Goal: Feedback & Contribution: Submit feedback/report problem

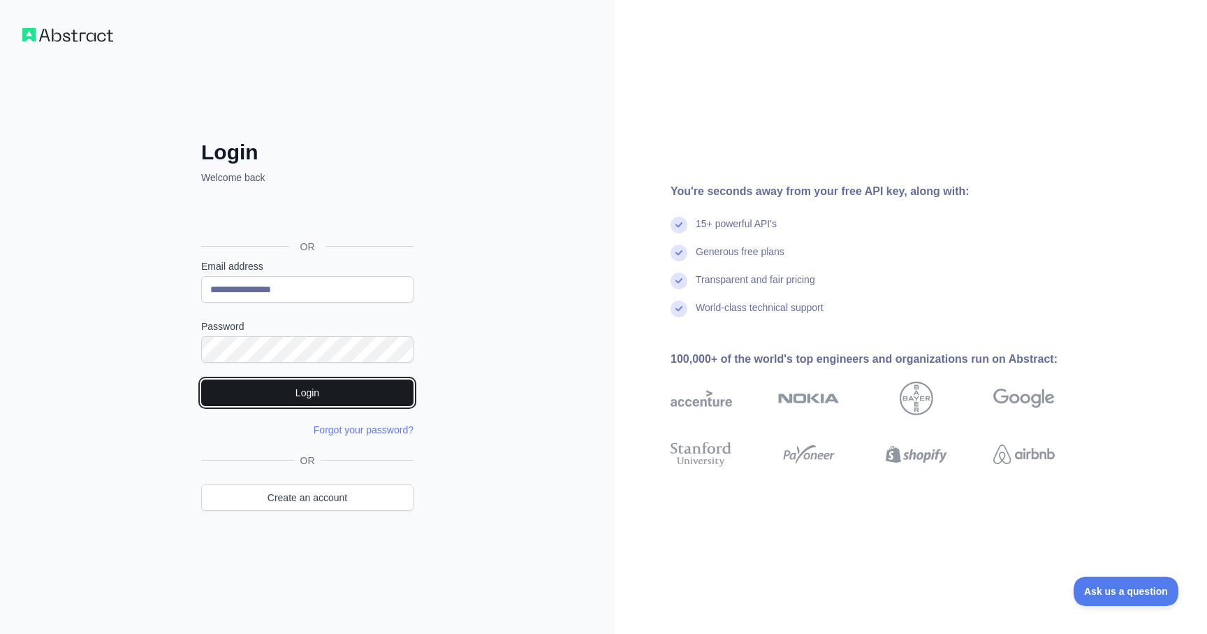
click at [334, 391] on button "Login" at bounding box center [307, 392] width 212 height 27
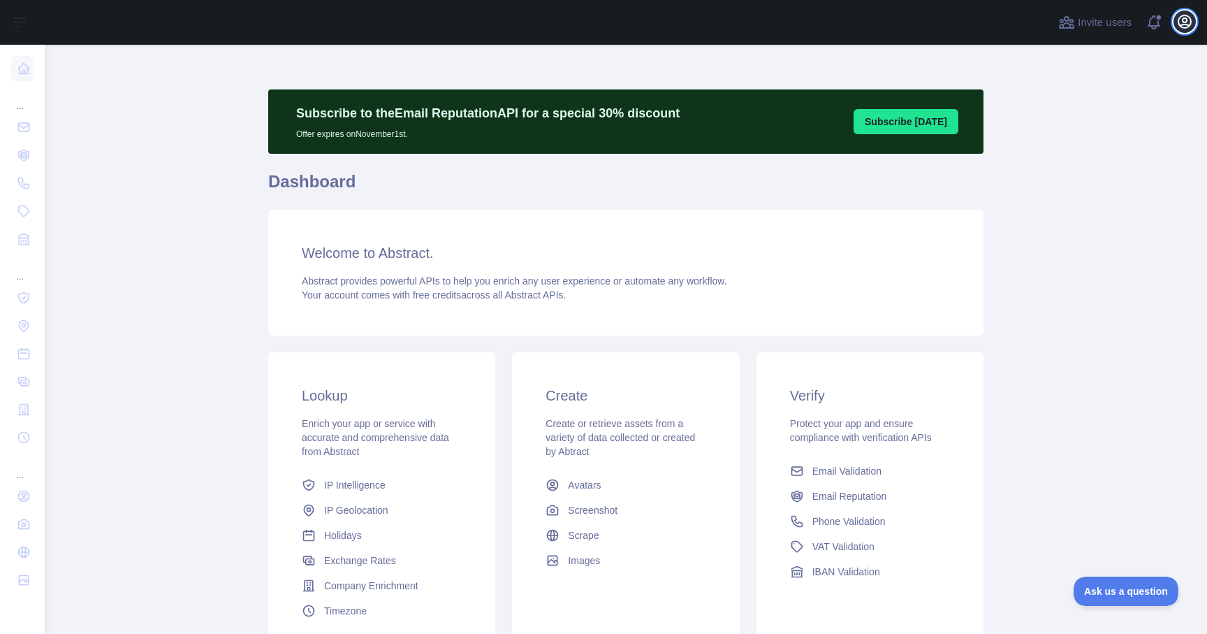
click at [1188, 28] on icon "button" at bounding box center [1185, 21] width 17 height 17
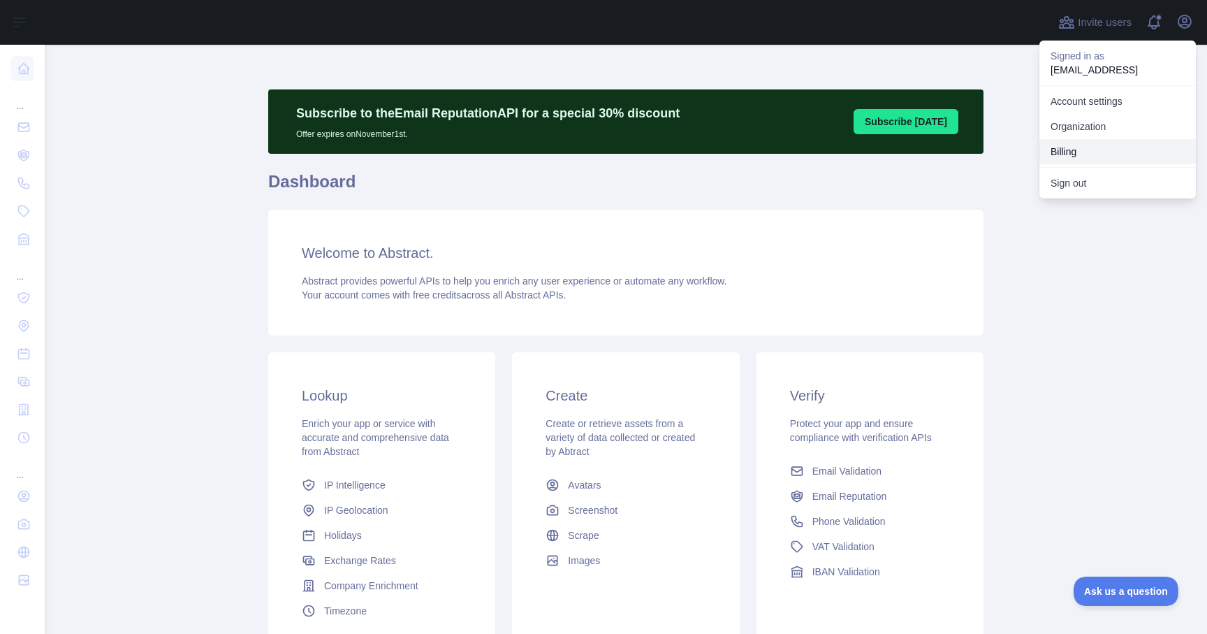
click at [1069, 147] on button "Billing" at bounding box center [1118, 151] width 157 height 25
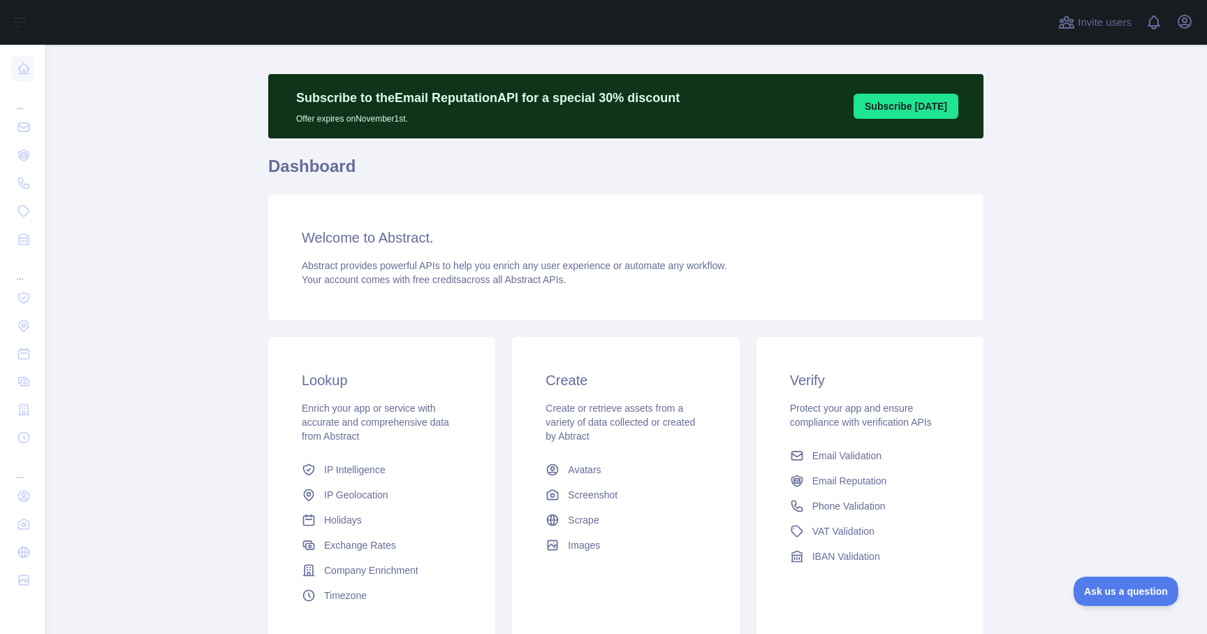
scroll to position [16, 0]
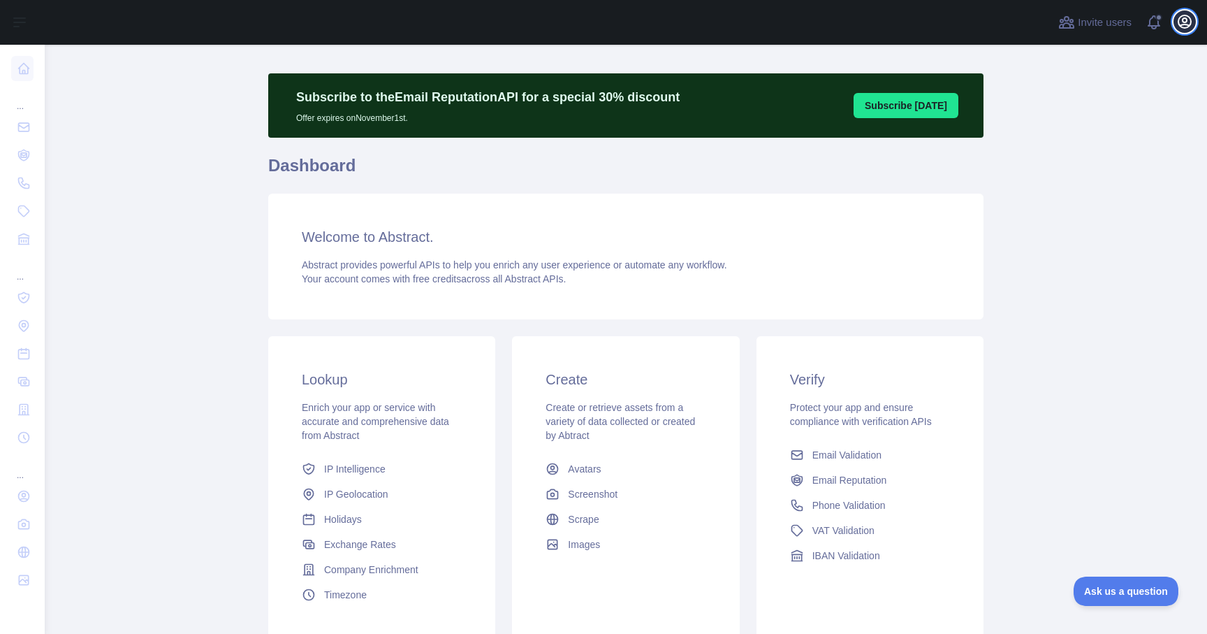
click at [1186, 28] on icon "button" at bounding box center [1185, 21] width 13 height 13
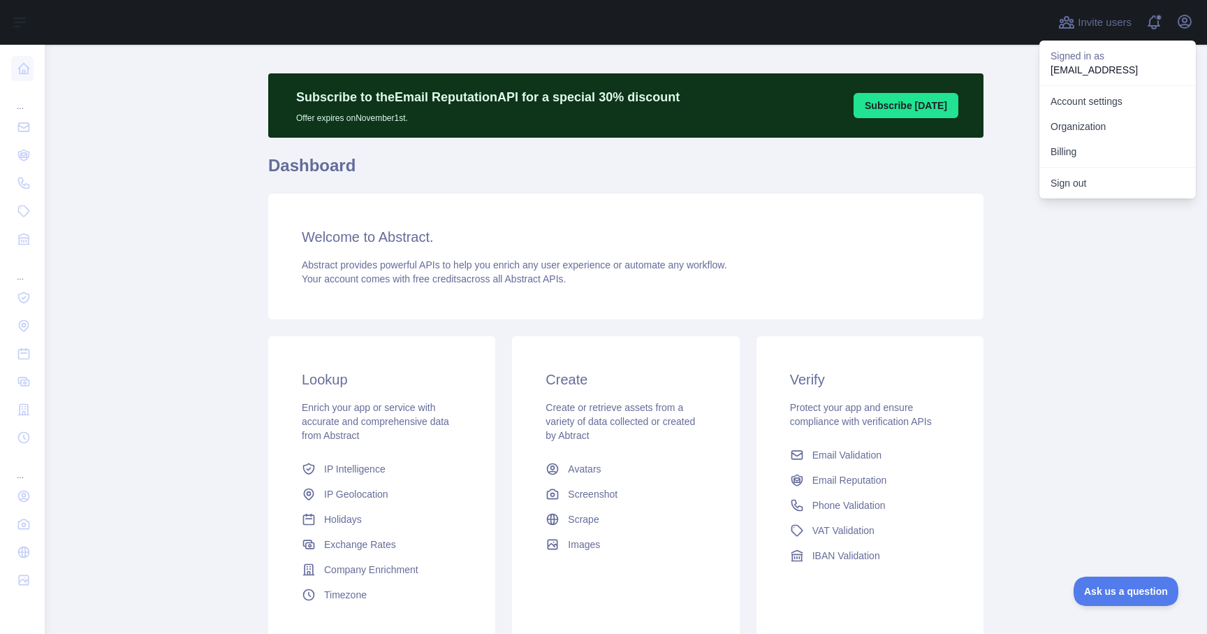
click at [1080, 248] on main "Subscribe to the Email Reputation API for a special 30 % discount Offer expires…" at bounding box center [626, 339] width 1163 height 589
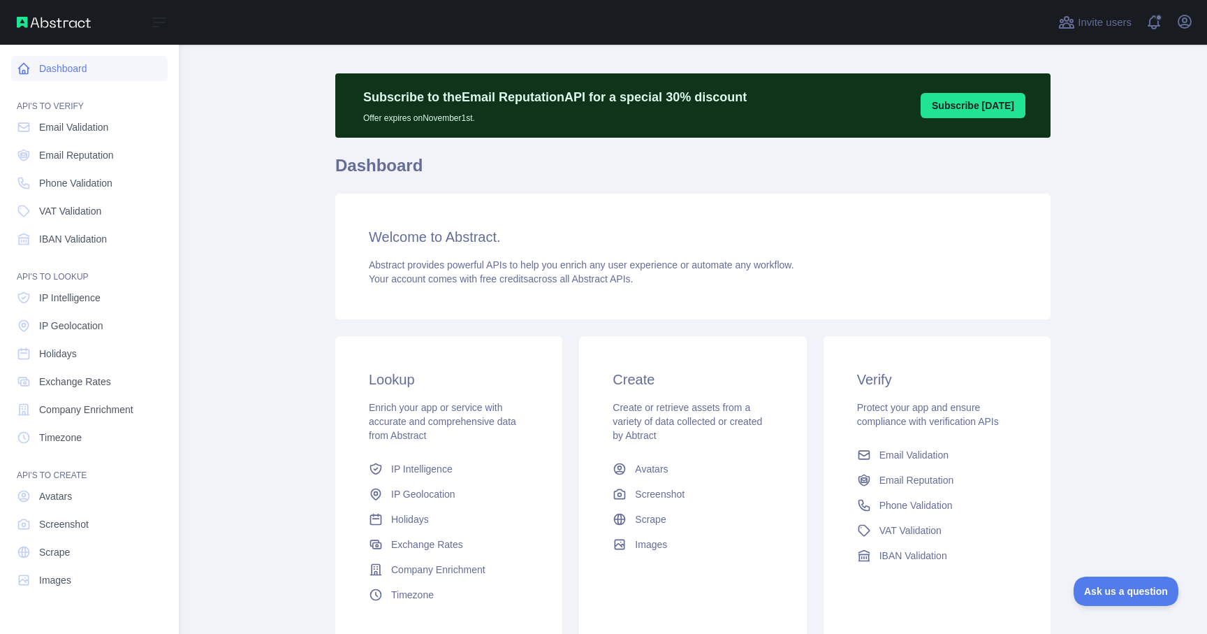
click at [87, 70] on link "Dashboard" at bounding box center [89, 68] width 157 height 25
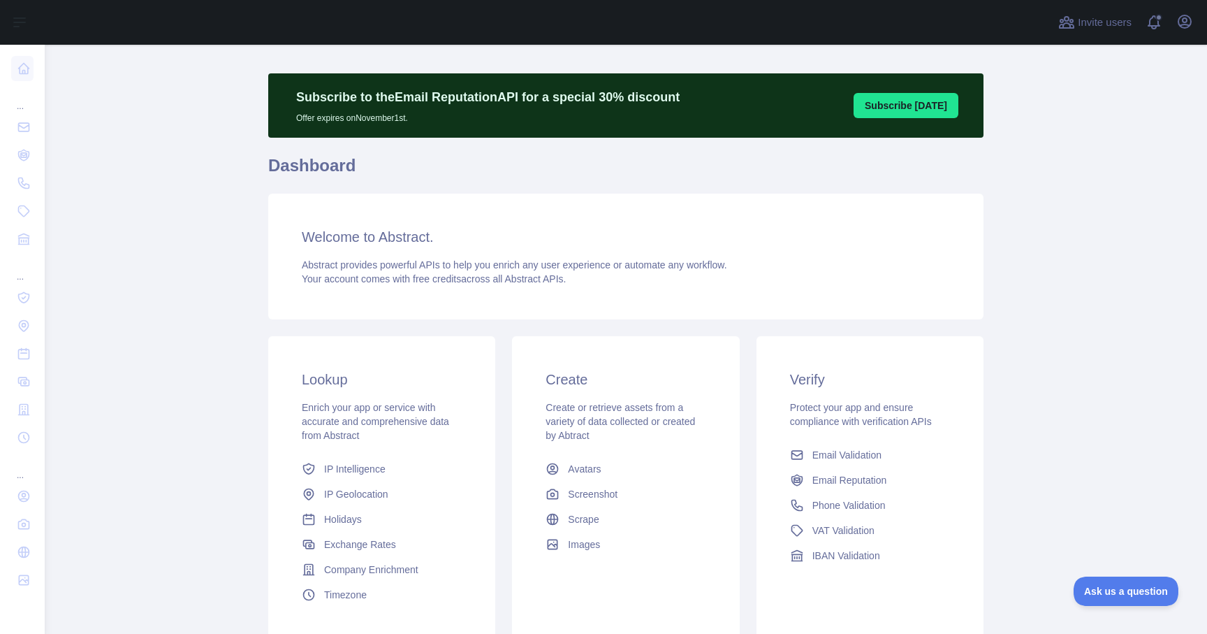
scroll to position [126, 0]
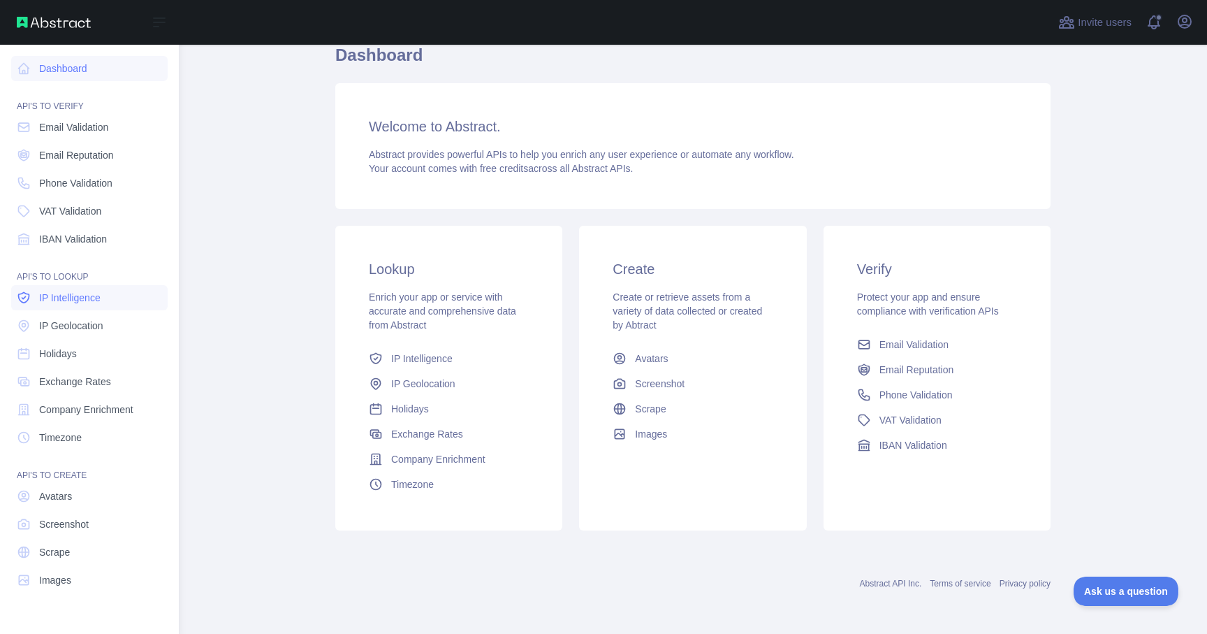
click at [110, 305] on link "IP Intelligence" at bounding box center [89, 297] width 157 height 25
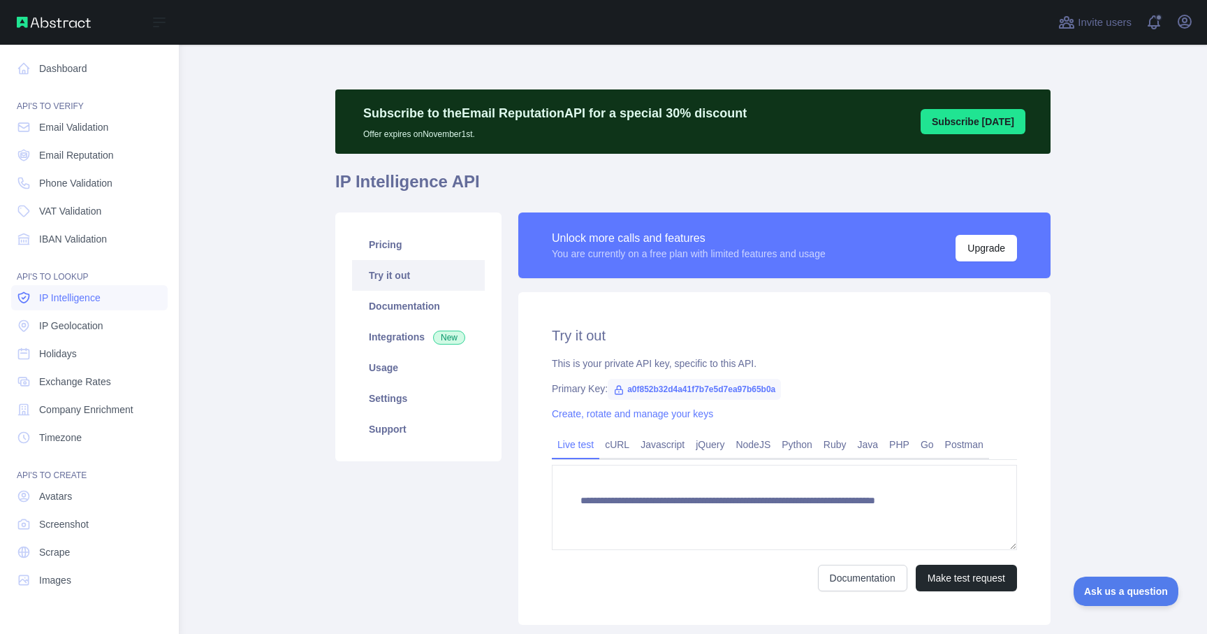
type textarea "**********"
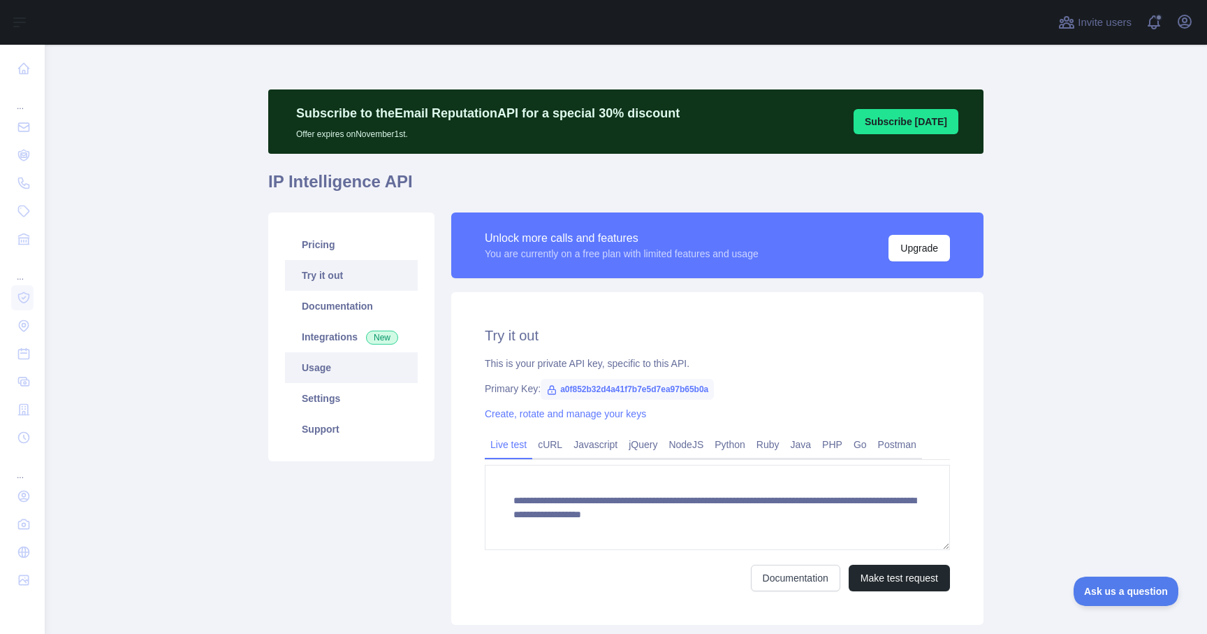
click at [386, 366] on link "Usage" at bounding box center [351, 367] width 133 height 31
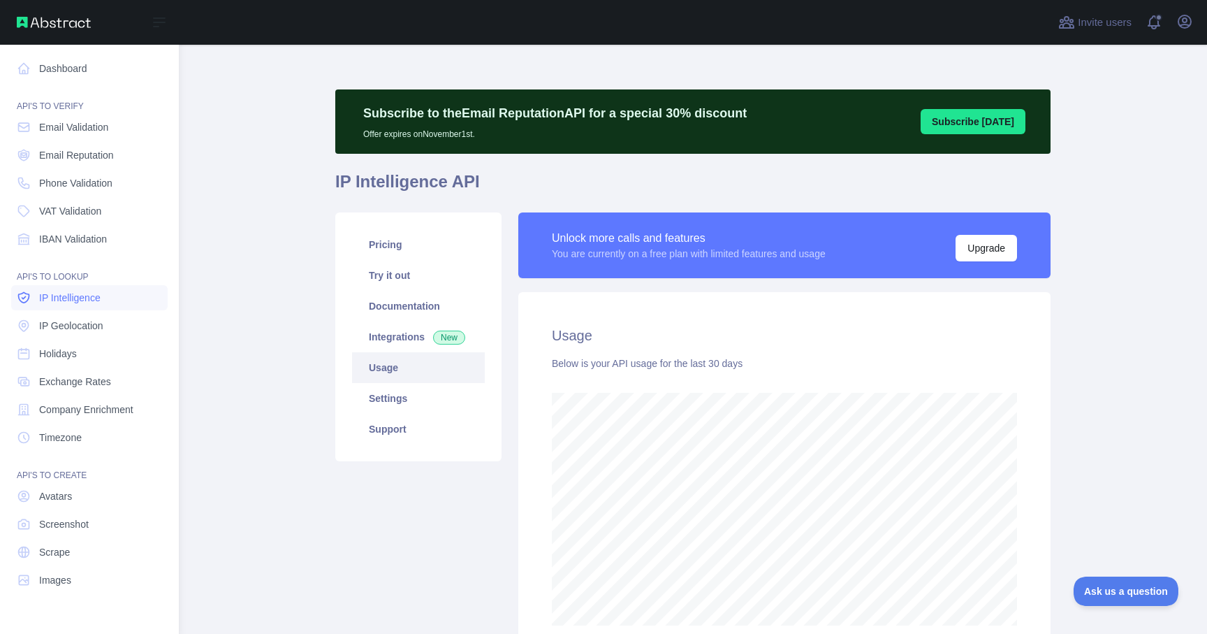
scroll to position [698117, 697677]
click at [100, 324] on span "IP Geolocation" at bounding box center [71, 326] width 64 height 14
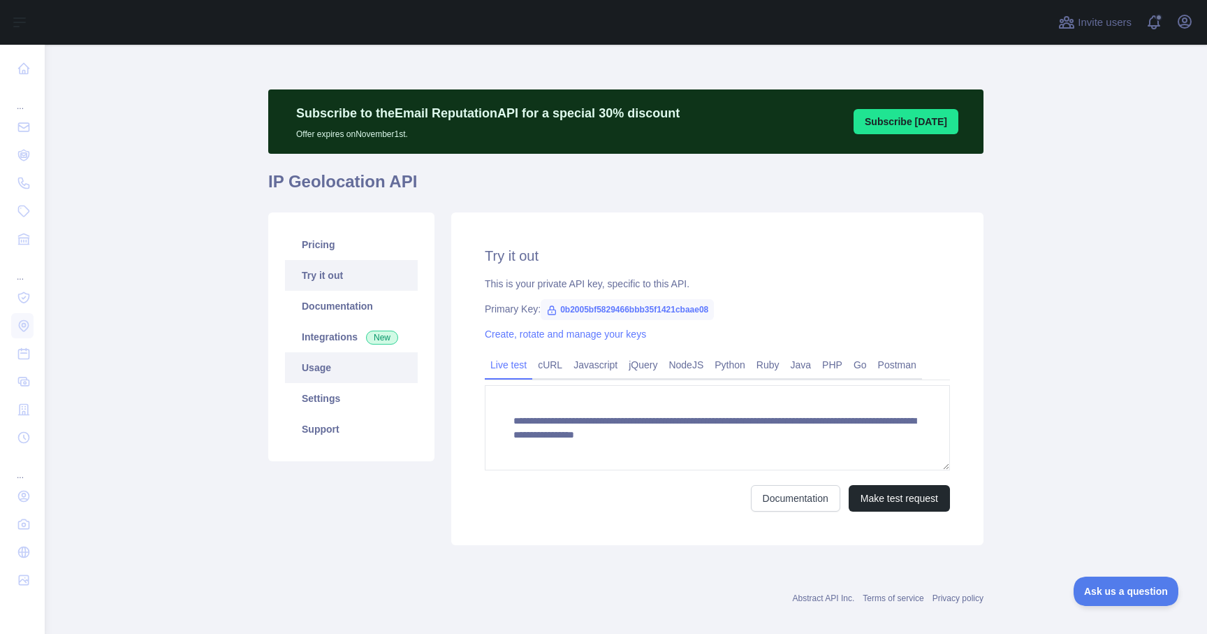
click at [337, 376] on link "Usage" at bounding box center [351, 367] width 133 height 31
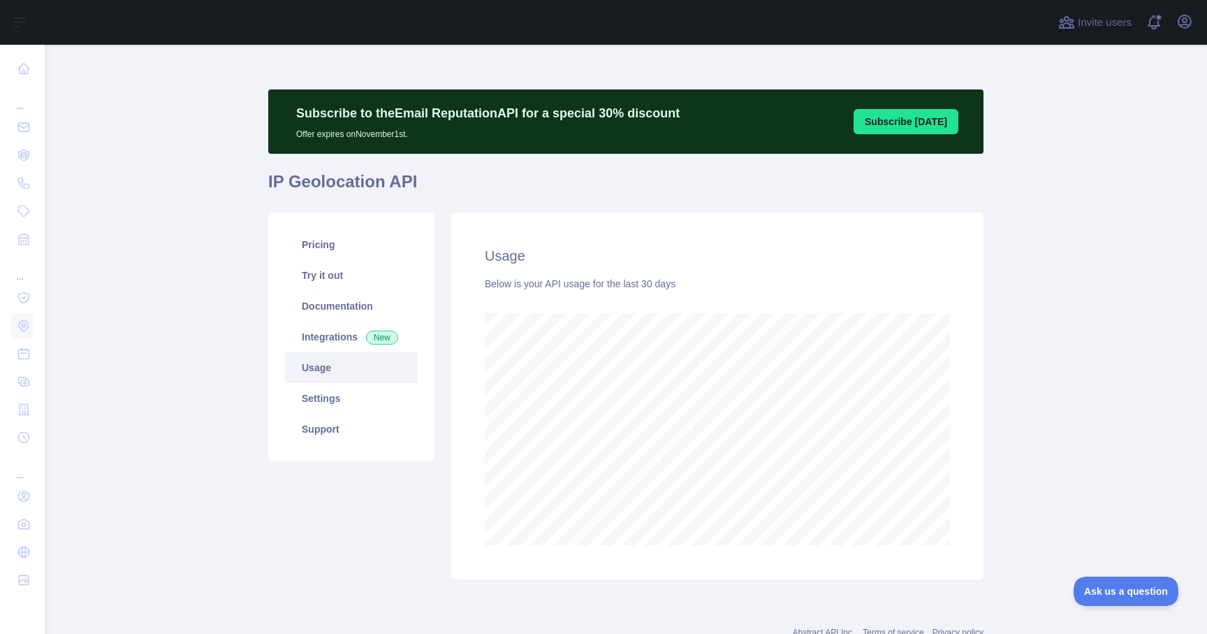
scroll to position [589, 1163]
click at [1187, 24] on icon "button" at bounding box center [1185, 21] width 13 height 13
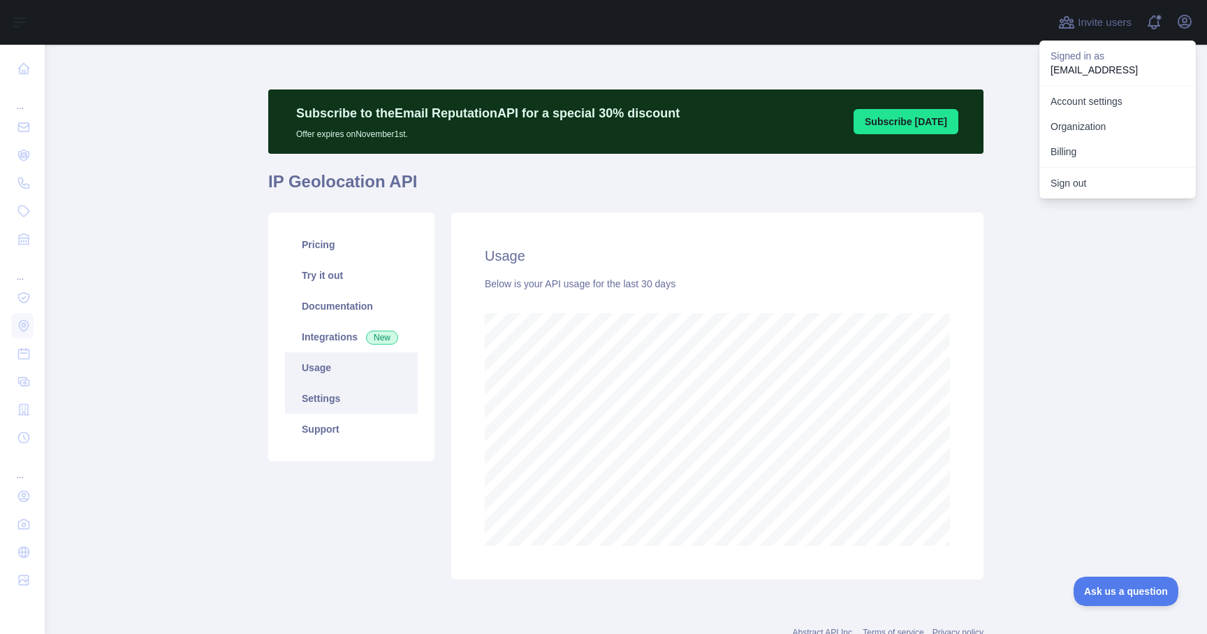
click at [329, 407] on link "Settings" at bounding box center [351, 398] width 133 height 31
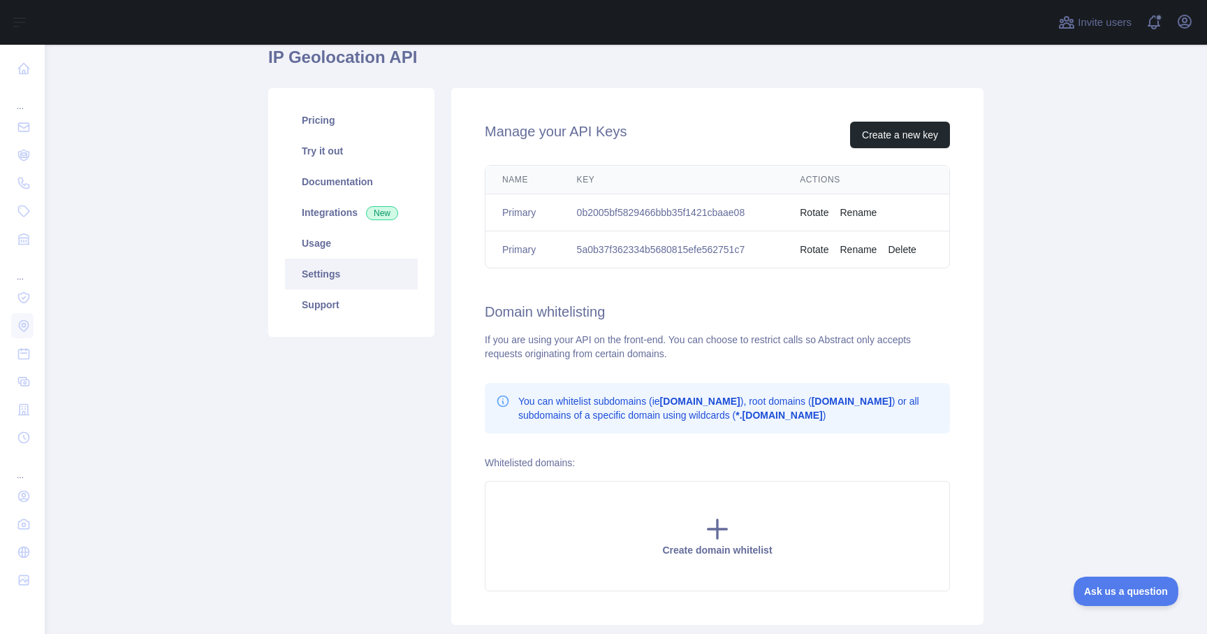
scroll to position [150, 0]
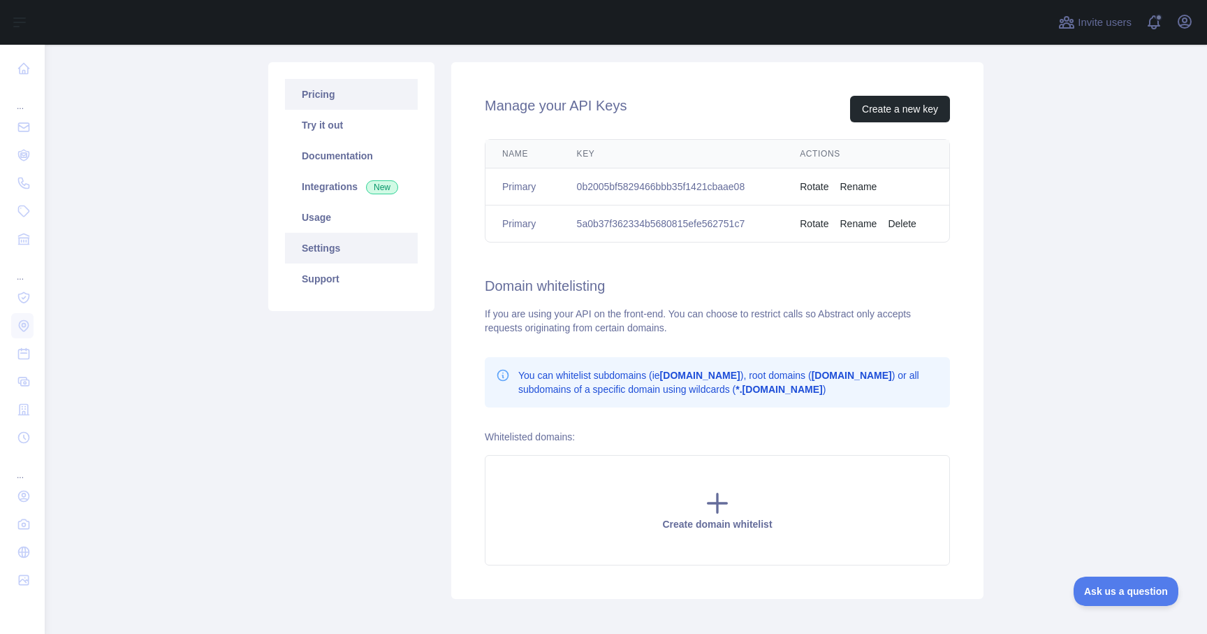
click at [363, 87] on link "Pricing" at bounding box center [351, 94] width 133 height 31
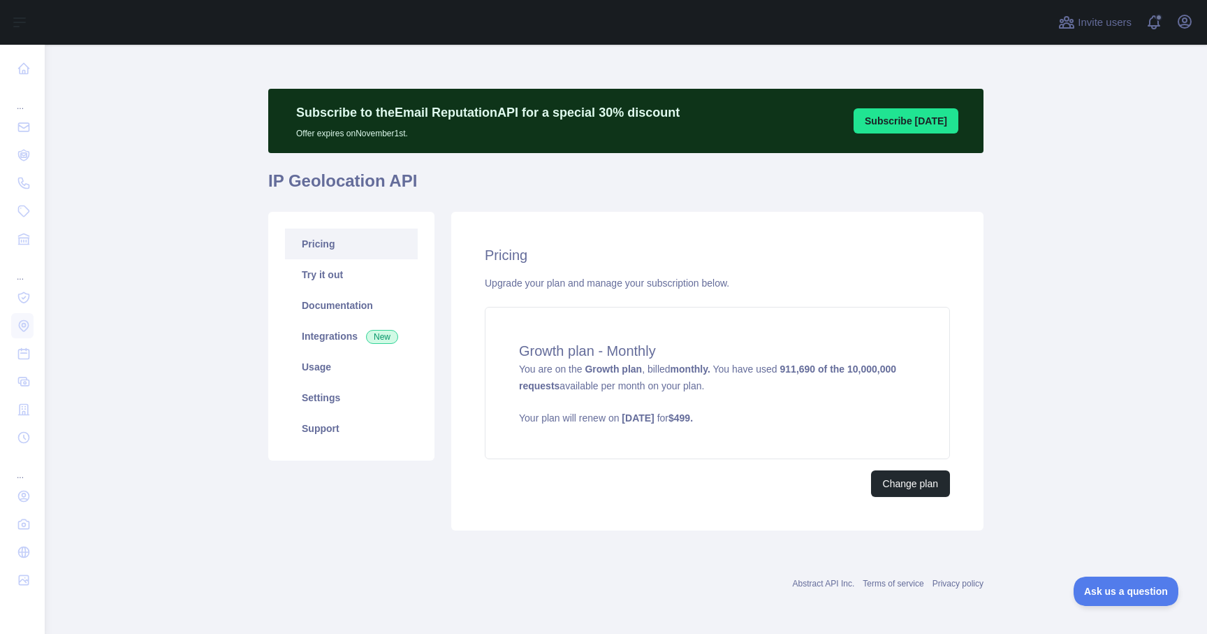
scroll to position [1, 0]
click at [913, 487] on button "Change plan" at bounding box center [910, 483] width 79 height 27
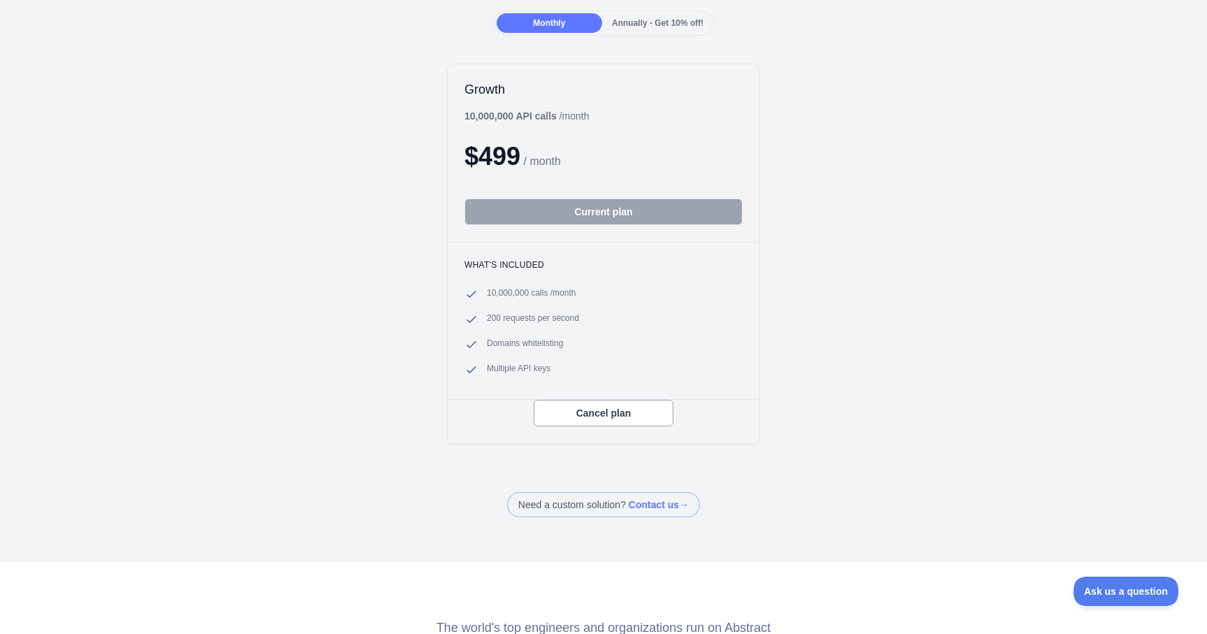
scroll to position [140, 0]
click at [491, 117] on b "10,000,000 API calls" at bounding box center [511, 117] width 92 height 11
copy b "10,000,000"
click at [223, 215] on div "Growth 10,000,000 API calls / month $ 499 / month Current plan What's included …" at bounding box center [603, 255] width 1207 height 409
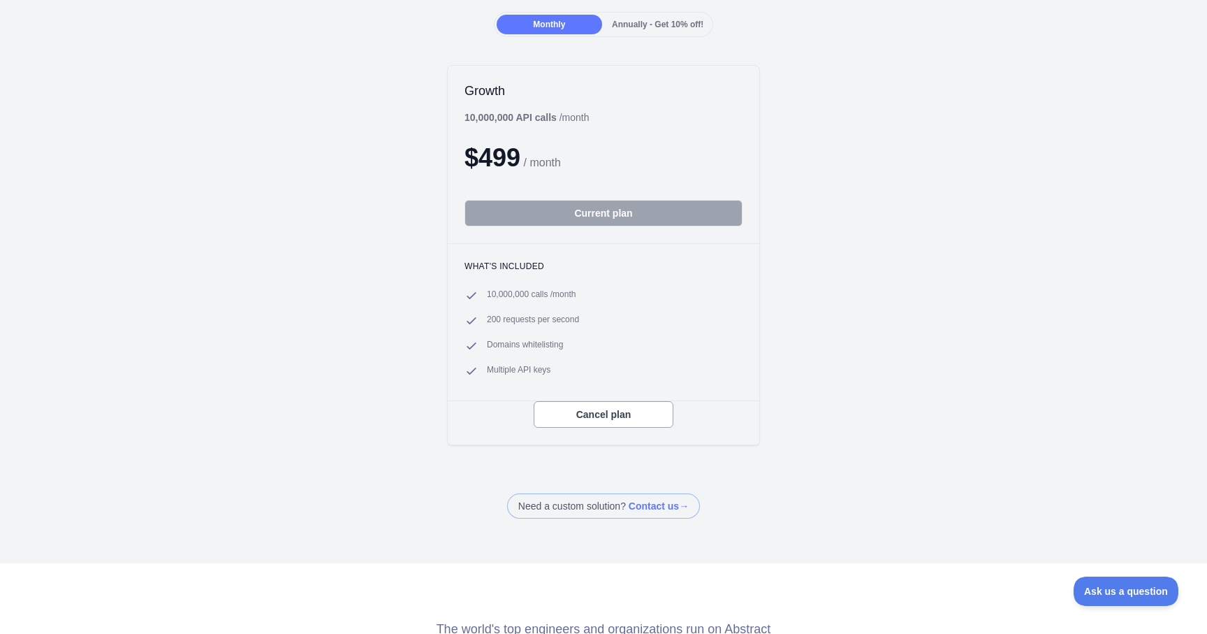
click at [326, 219] on div "Growth 10,000,000 API calls / month $ 499 / month Current plan What's included …" at bounding box center [603, 255] width 1207 height 409
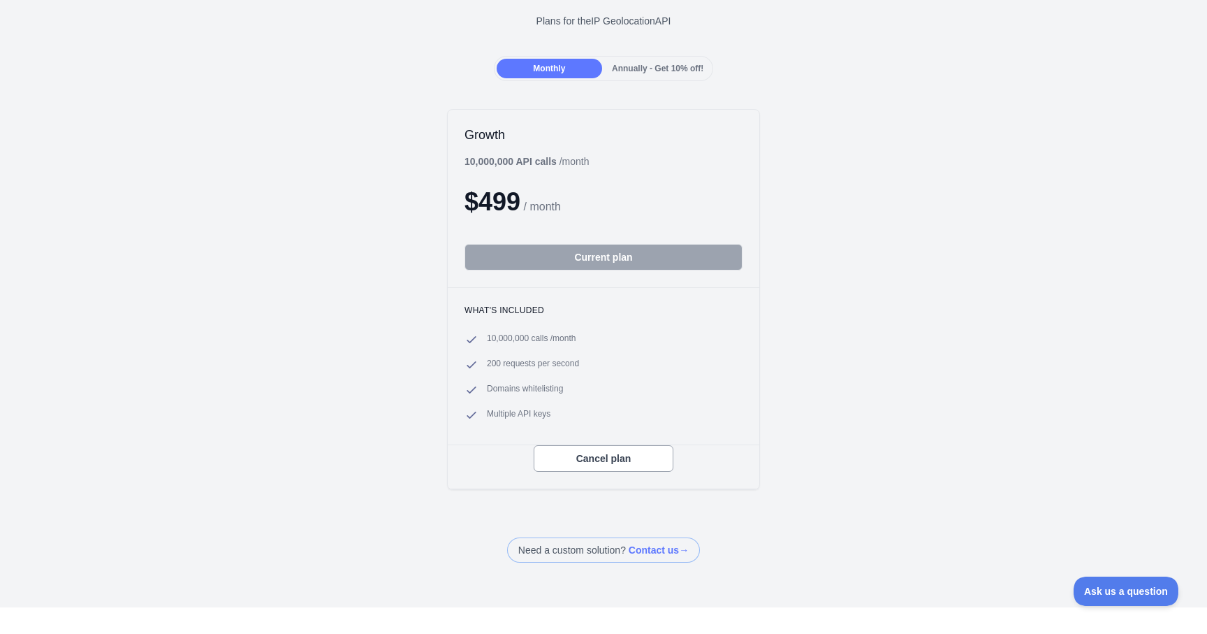
scroll to position [0, 0]
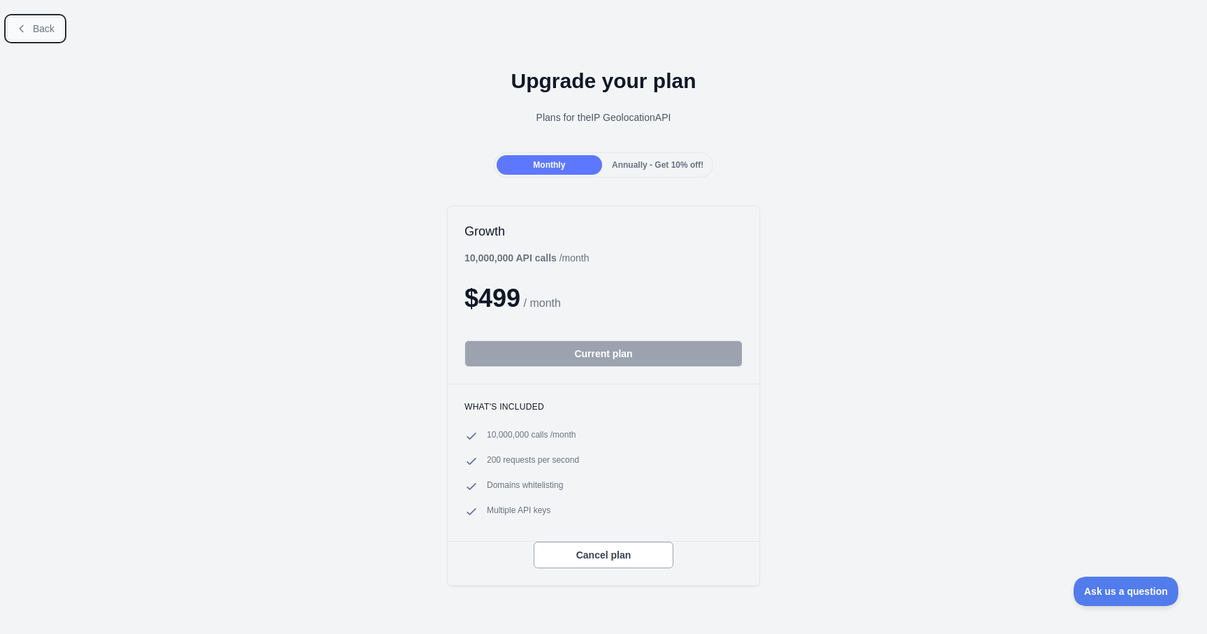
click at [28, 38] on button "Back" at bounding box center [35, 29] width 57 height 24
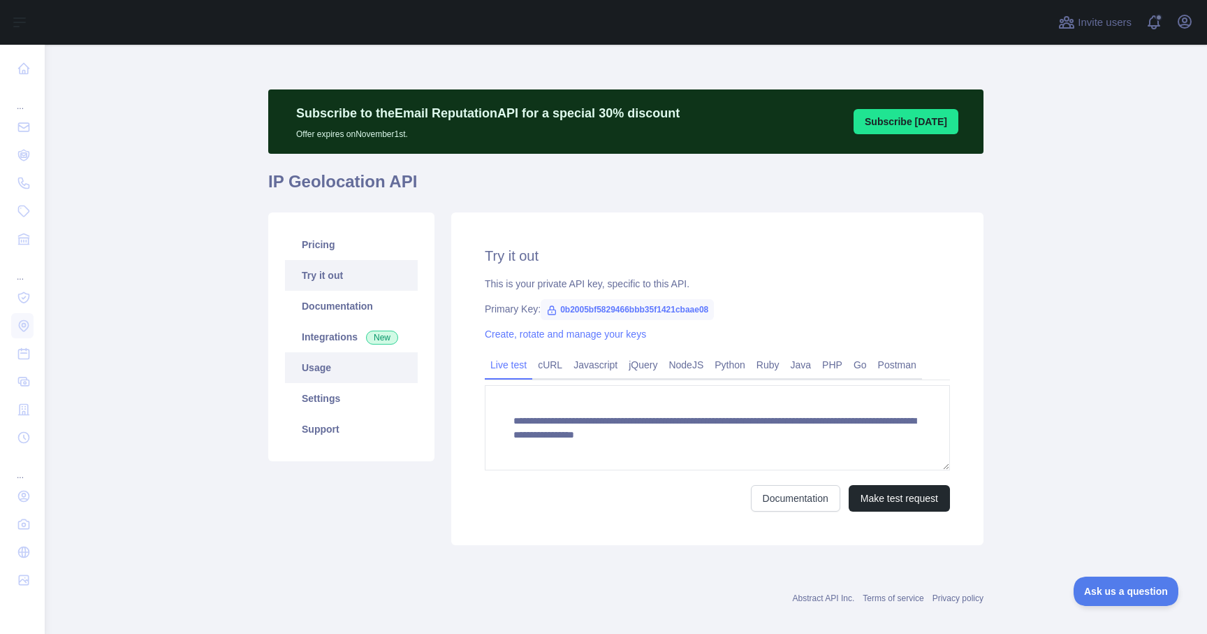
click at [307, 358] on link "Usage" at bounding box center [351, 367] width 133 height 31
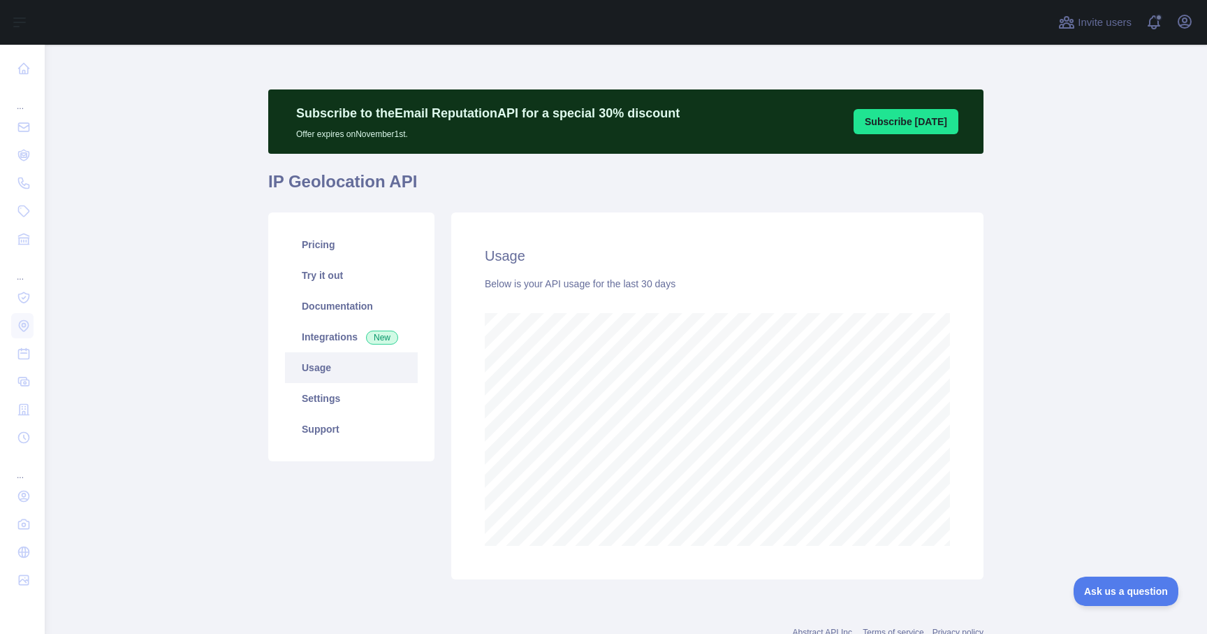
scroll to position [589, 1163]
click at [113, 259] on main "Subscribe to the Email Reputation API for a special 30 % discount Offer expires…" at bounding box center [626, 339] width 1163 height 589
click at [1140, 590] on span "Ask us a question" at bounding box center [1119, 589] width 105 height 10
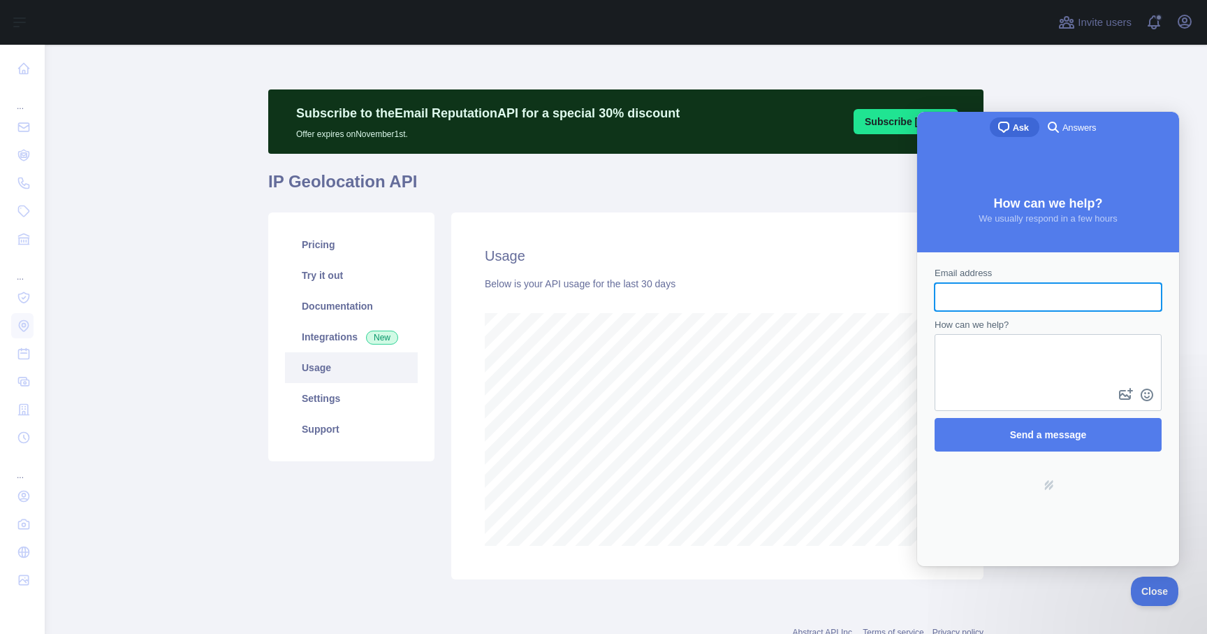
scroll to position [0, 0]
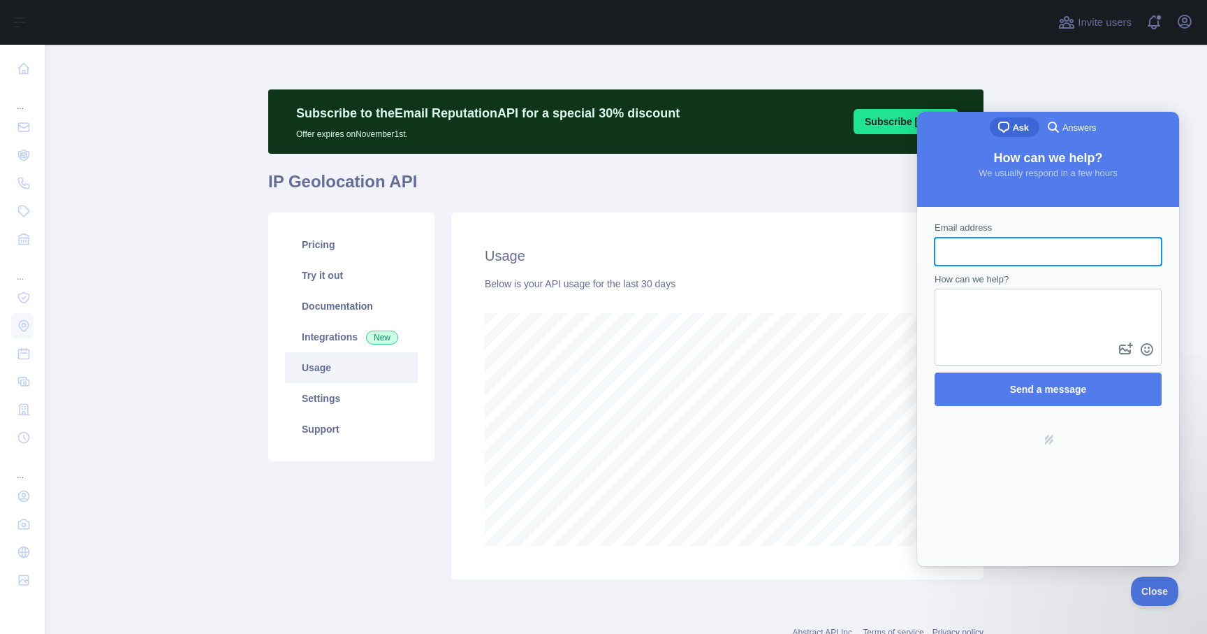
click at [1028, 257] on input "Email address" at bounding box center [1048, 251] width 205 height 25
type input "**********"
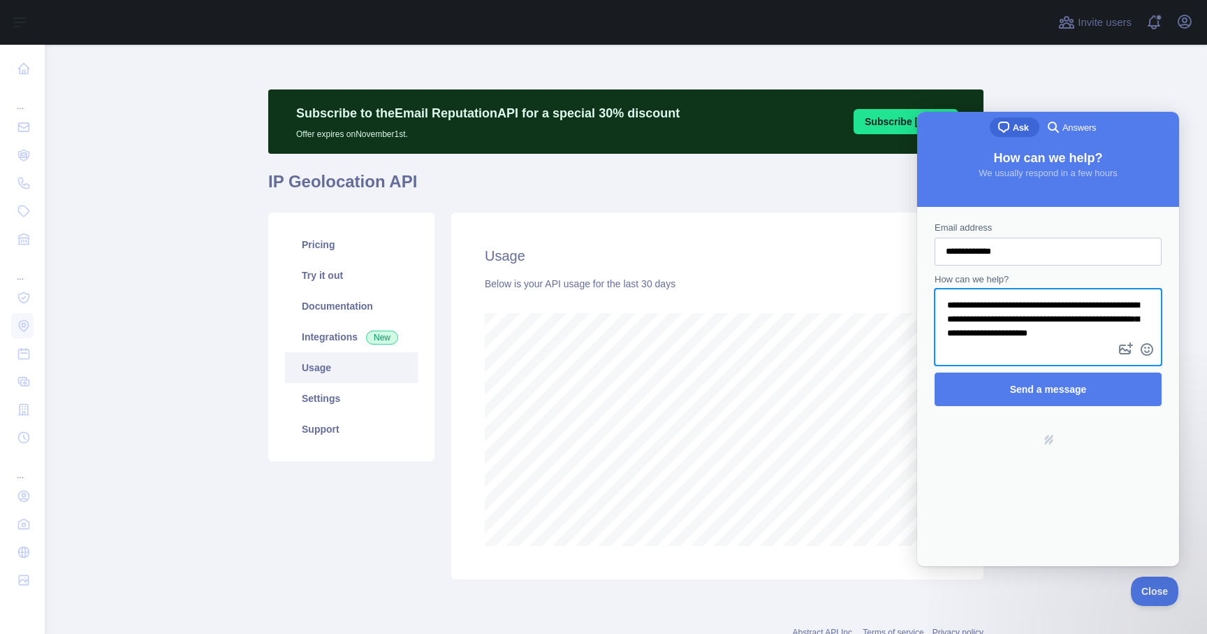
scroll to position [2, 0]
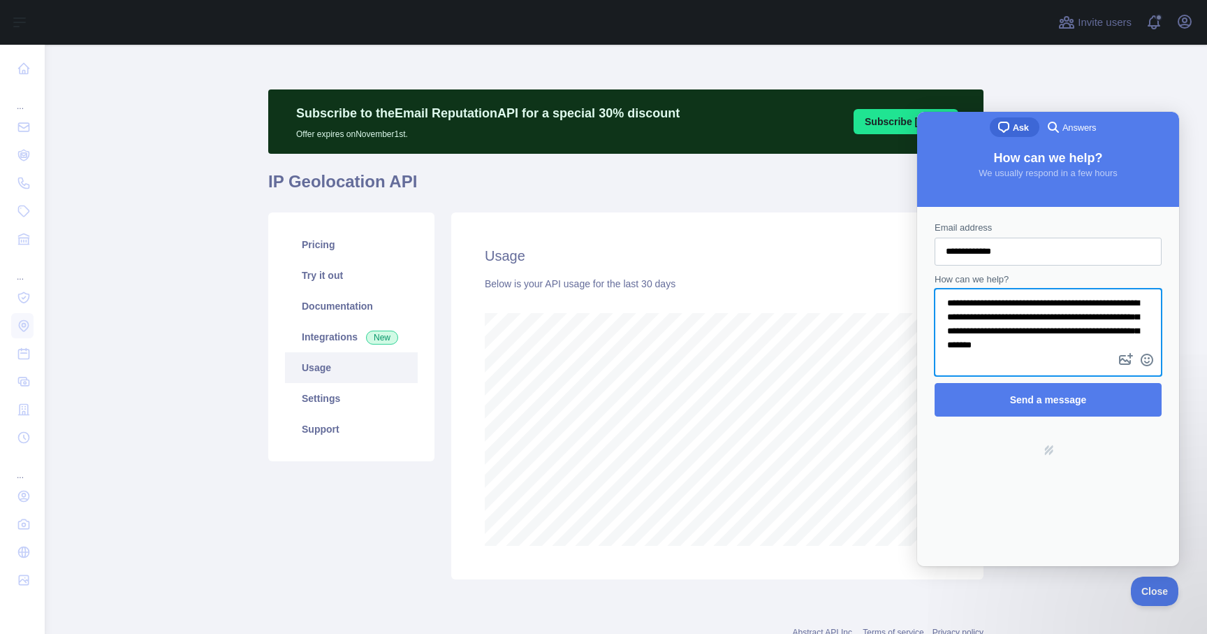
click at [964, 307] on textarea "**********" at bounding box center [1048, 320] width 224 height 60
click at [1078, 333] on textarea "**********" at bounding box center [1048, 320] width 224 height 60
type textarea "**********"
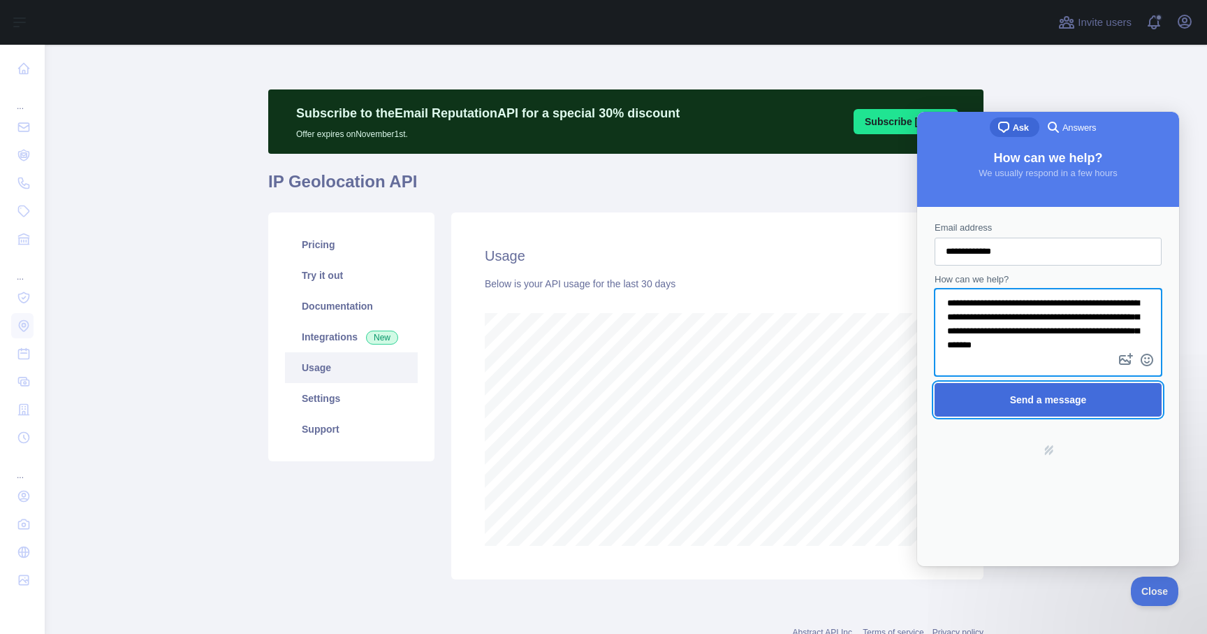
click at [1074, 396] on span "Send a message" at bounding box center [1048, 399] width 77 height 11
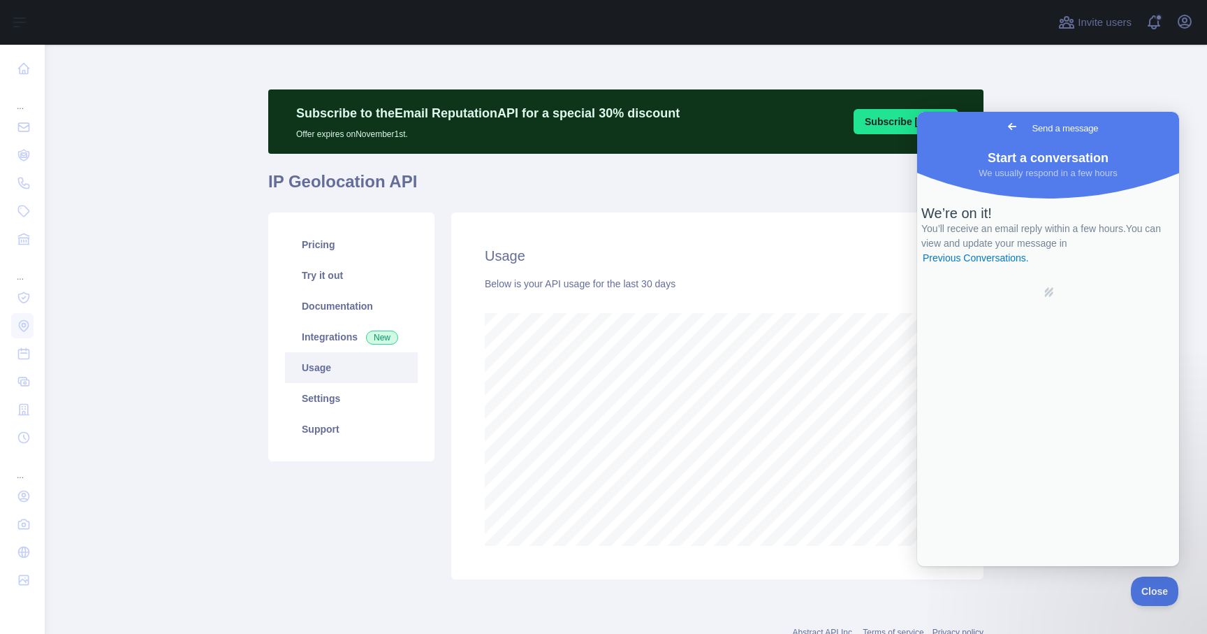
click at [1093, 108] on main "Subscribe to the Email Reputation API for a special 30 % discount Offer expires…" at bounding box center [626, 339] width 1163 height 589
click at [1151, 588] on span "Close" at bounding box center [1152, 589] width 48 height 10
